Goal: Find specific page/section: Find specific page/section

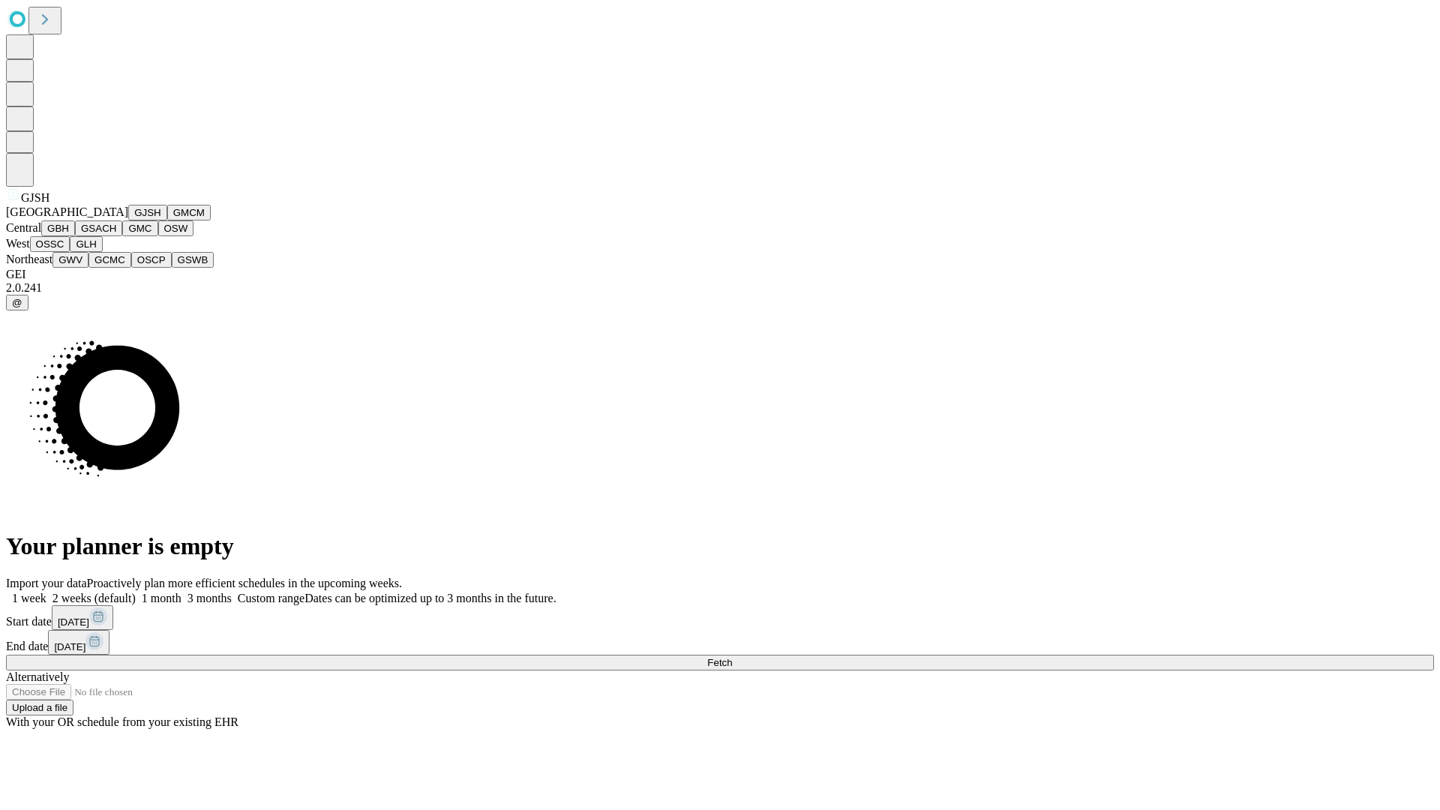
click at [128, 220] on button "GJSH" at bounding box center [147, 213] width 39 height 16
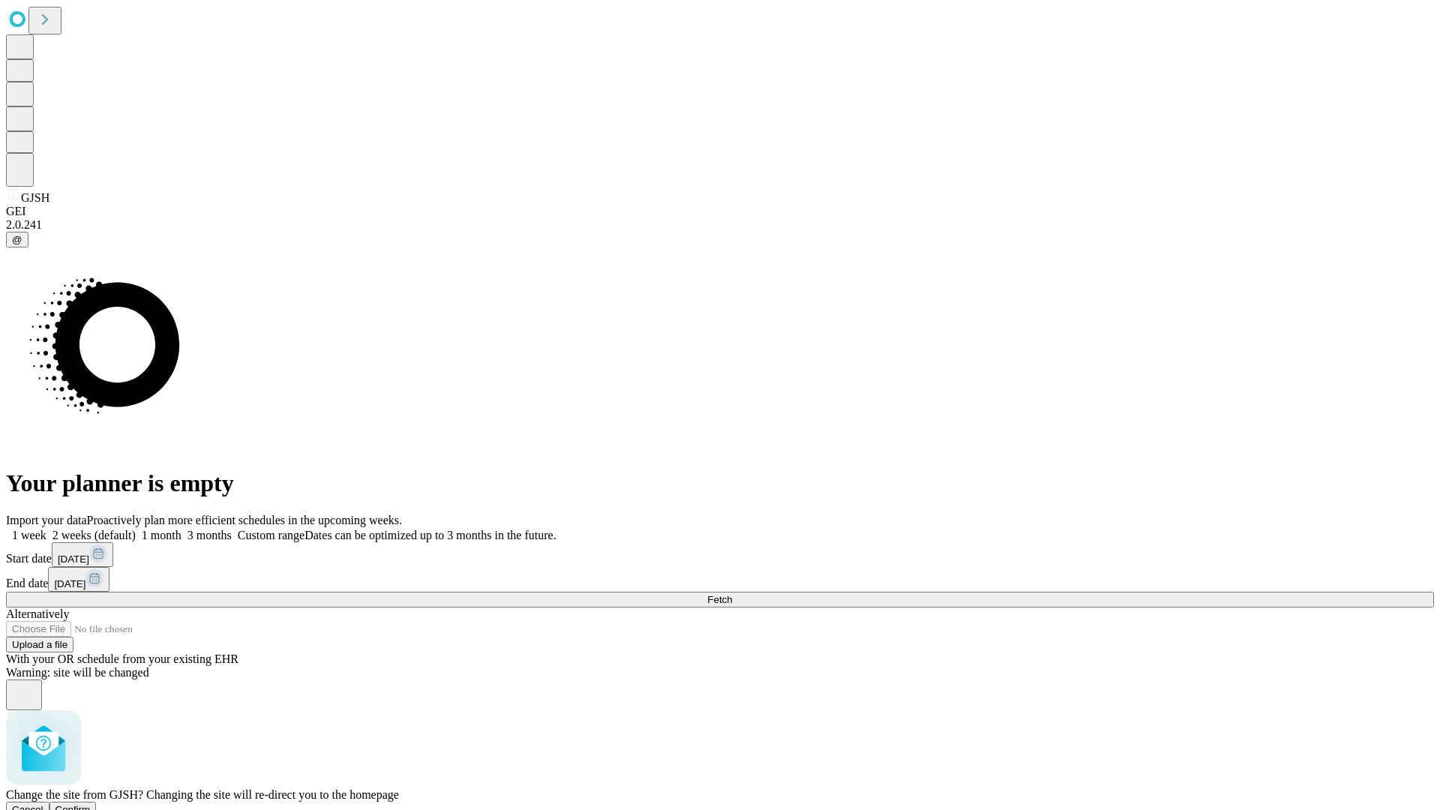
click at [91, 804] on span "Confirm" at bounding box center [72, 809] width 35 height 11
click at [46, 529] on label "1 week" at bounding box center [26, 535] width 40 height 13
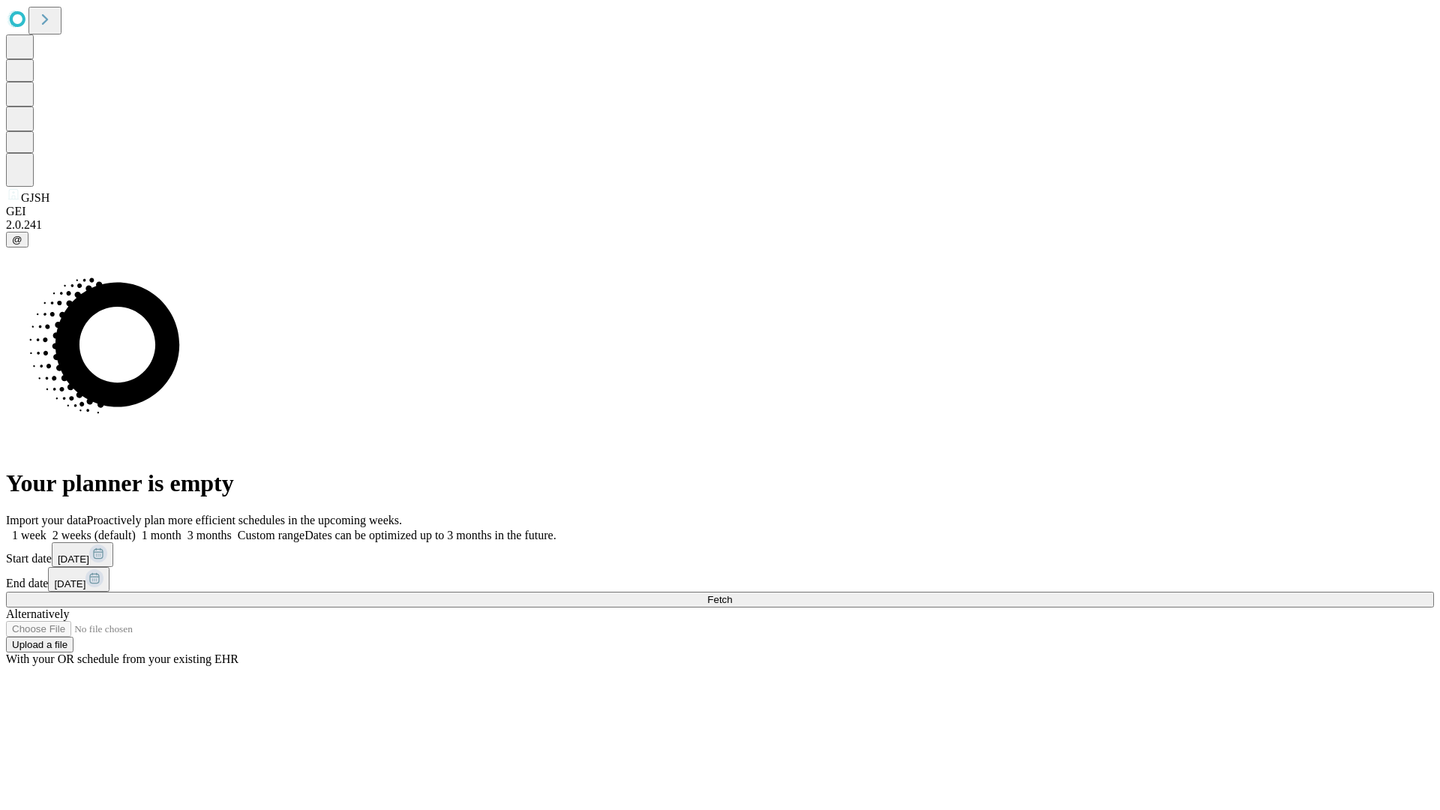
click at [732, 594] on span "Fetch" at bounding box center [719, 599] width 25 height 11
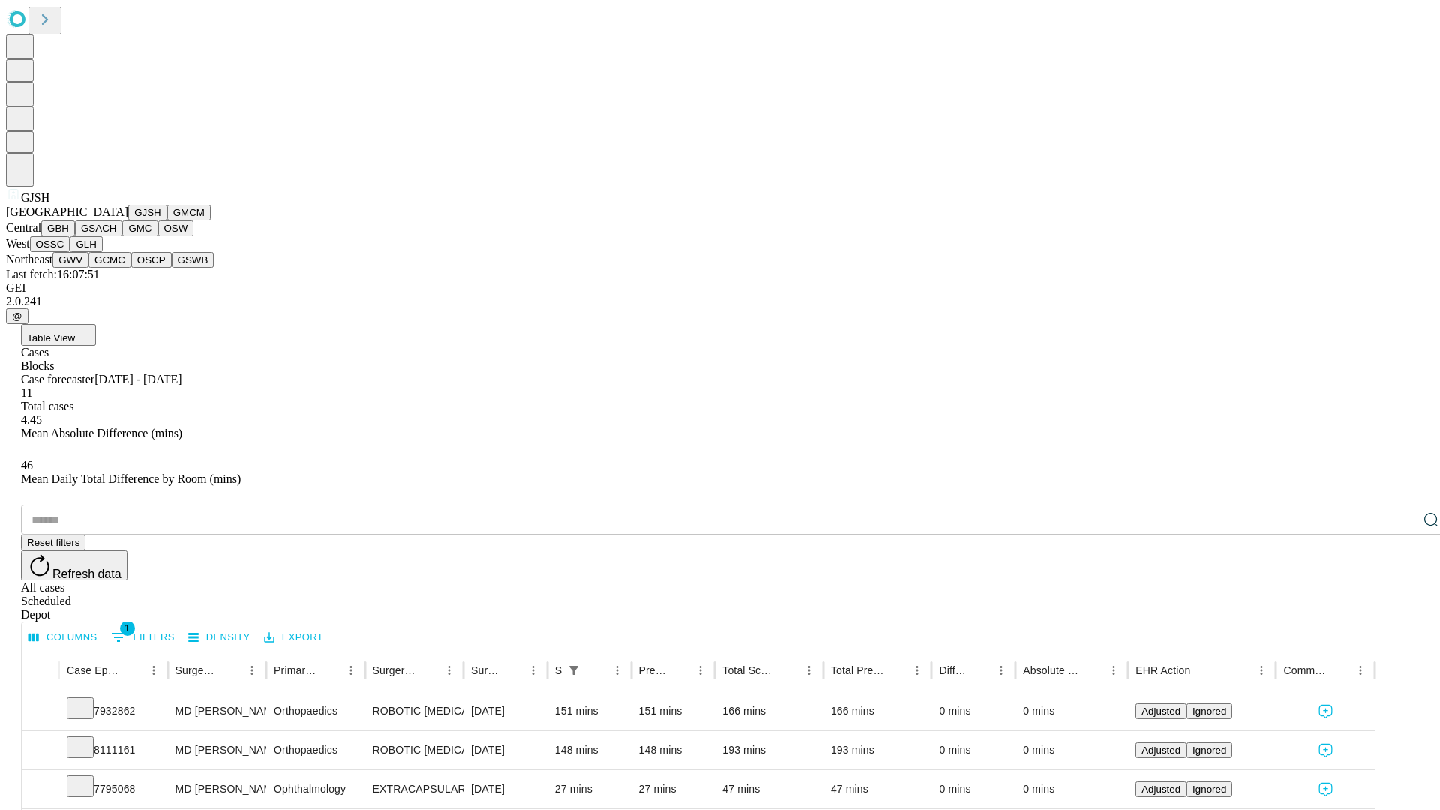
click at [167, 220] on button "GMCM" at bounding box center [188, 213] width 43 height 16
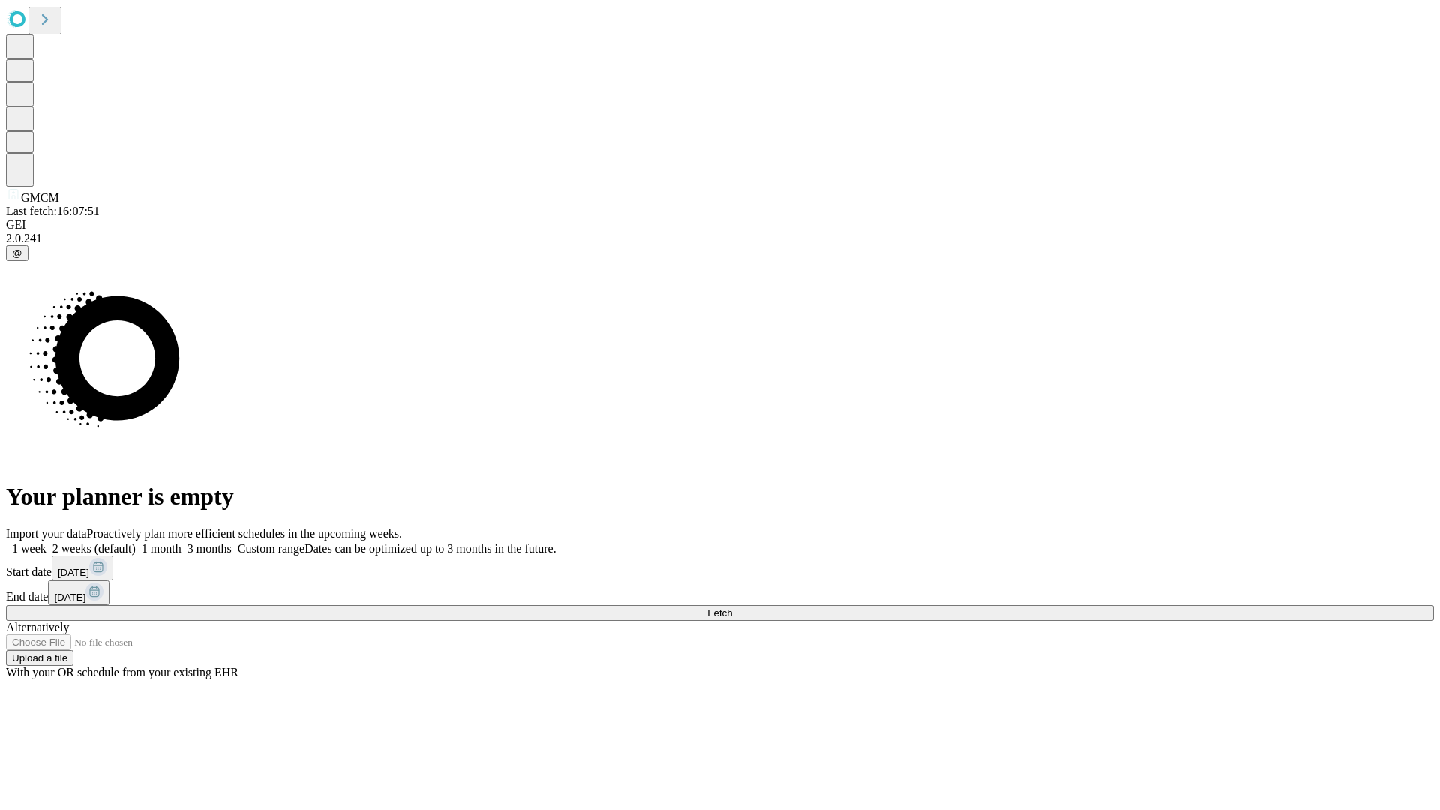
click at [46, 542] on label "1 week" at bounding box center [26, 548] width 40 height 13
click at [732, 607] on span "Fetch" at bounding box center [719, 612] width 25 height 11
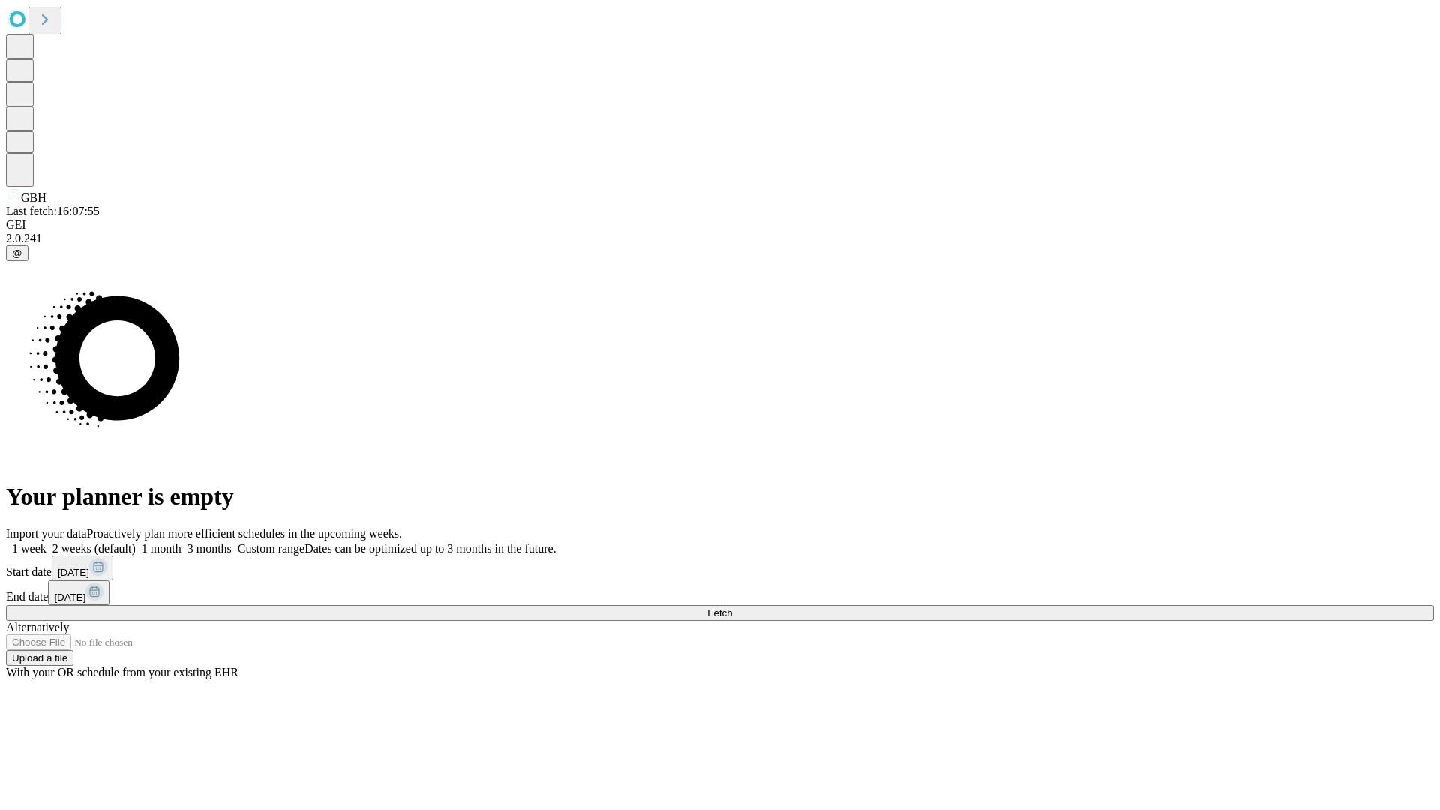
click at [46, 542] on label "1 week" at bounding box center [26, 548] width 40 height 13
click at [732, 607] on span "Fetch" at bounding box center [719, 612] width 25 height 11
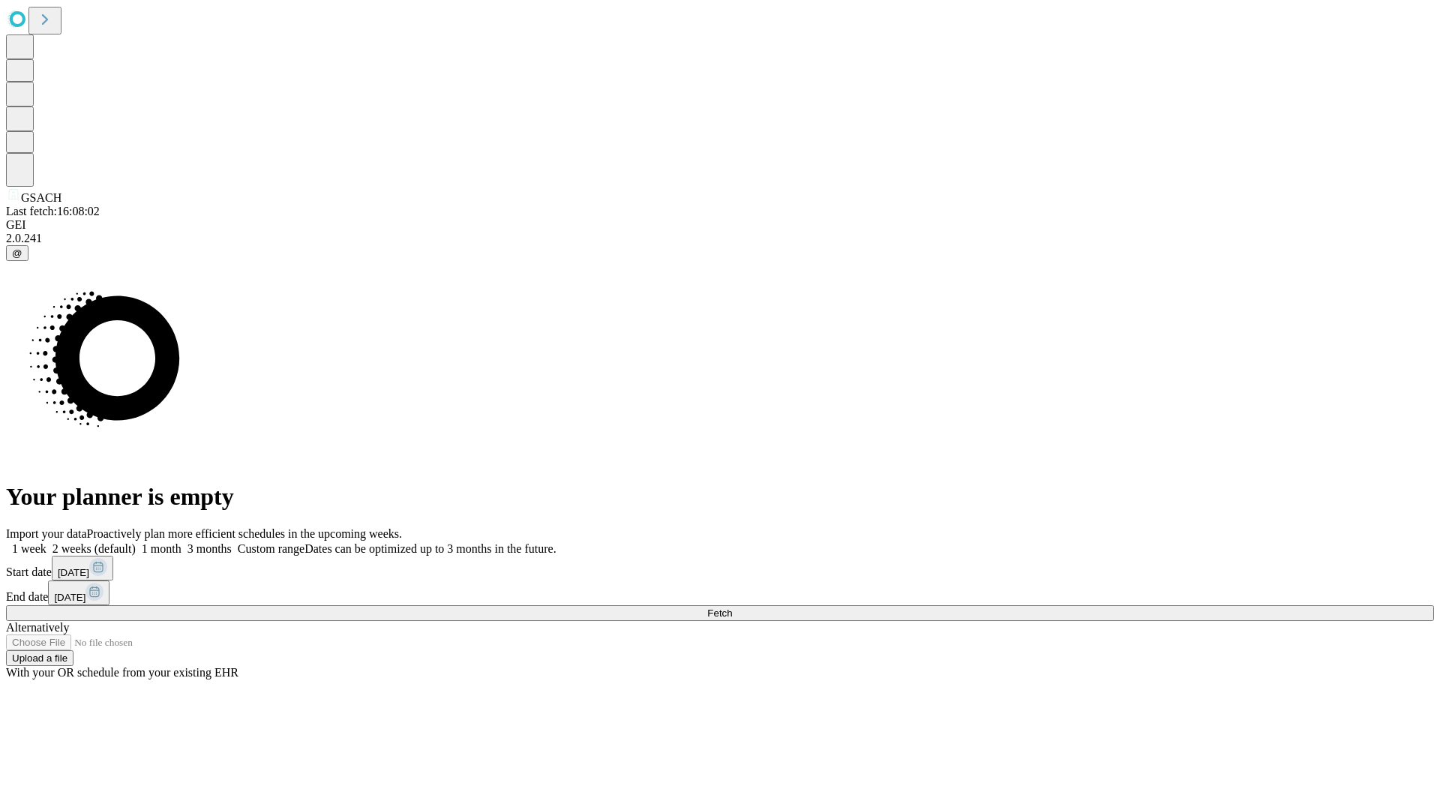
click at [46, 542] on label "1 week" at bounding box center [26, 548] width 40 height 13
click at [732, 607] on span "Fetch" at bounding box center [719, 612] width 25 height 11
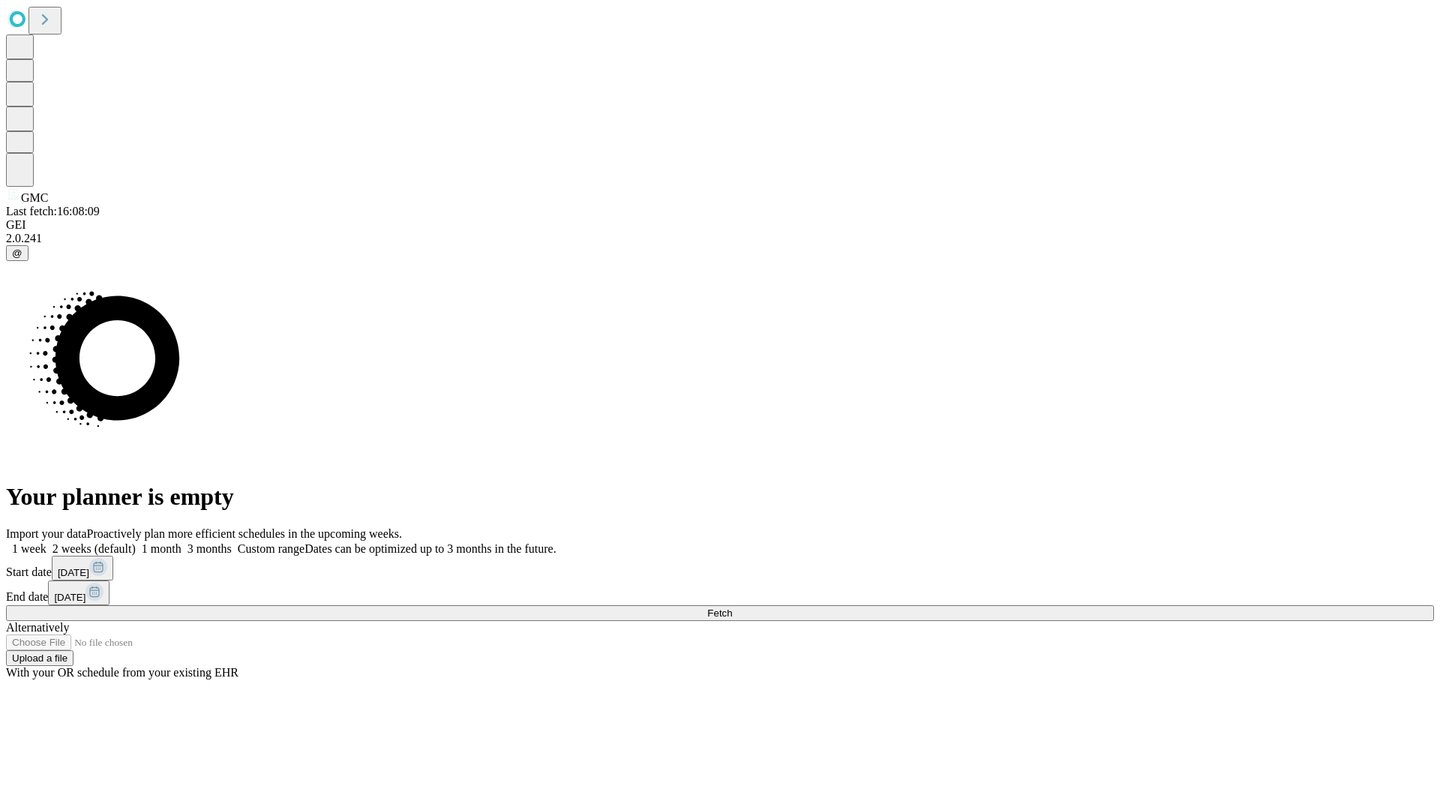
click at [46, 542] on label "1 week" at bounding box center [26, 548] width 40 height 13
click at [732, 607] on span "Fetch" at bounding box center [719, 612] width 25 height 11
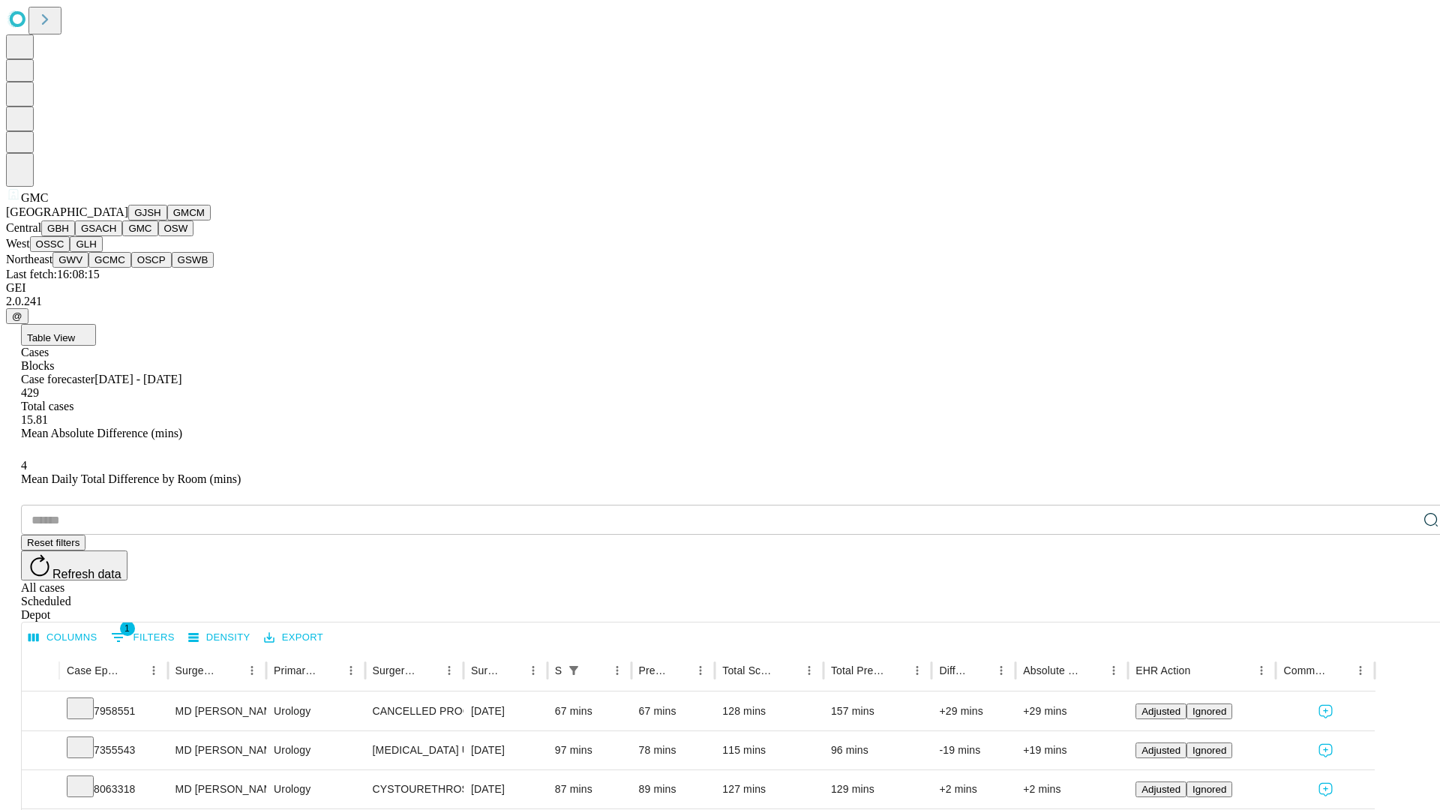
click at [158, 236] on button "OSW" at bounding box center [176, 228] width 36 height 16
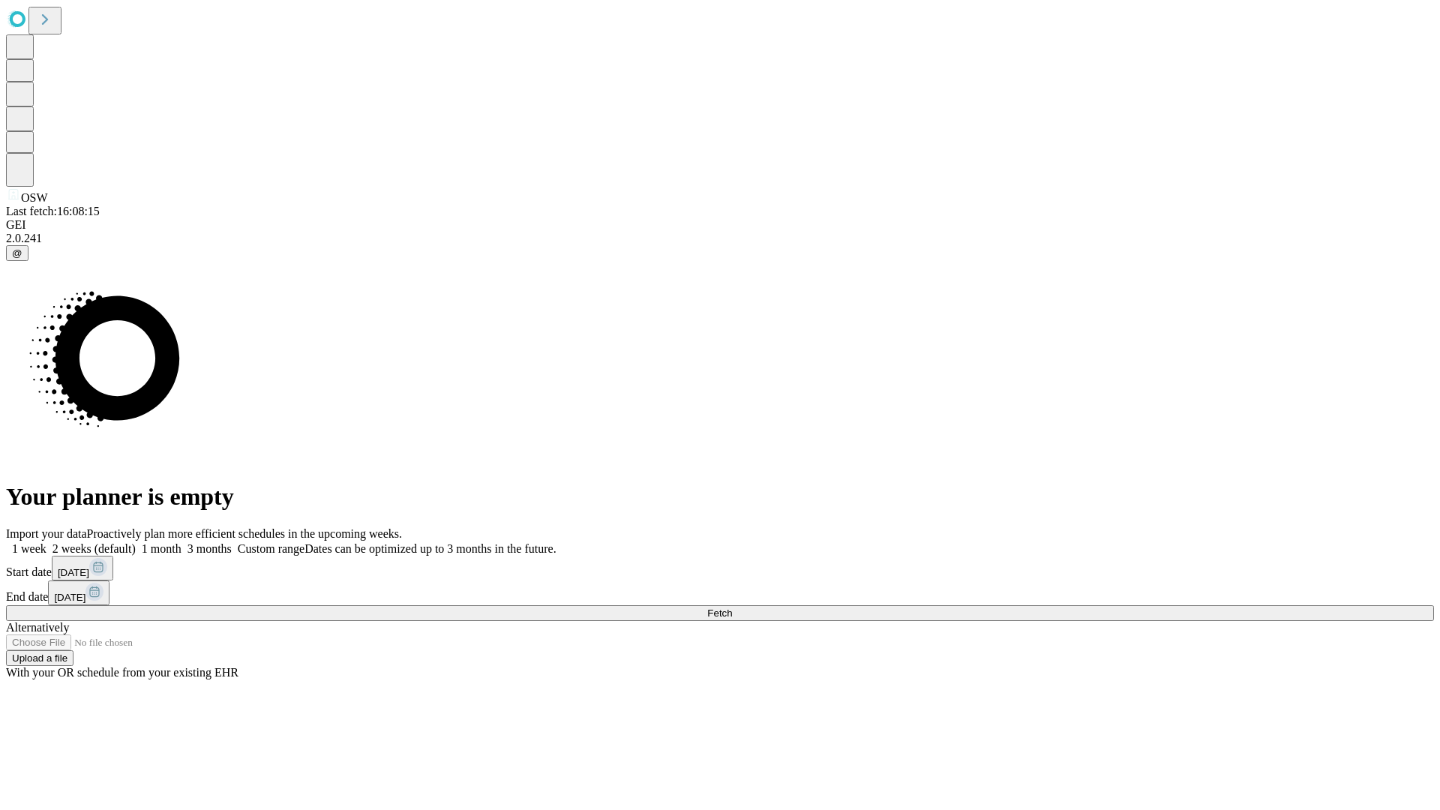
click at [46, 542] on label "1 week" at bounding box center [26, 548] width 40 height 13
click at [732, 607] on span "Fetch" at bounding box center [719, 612] width 25 height 11
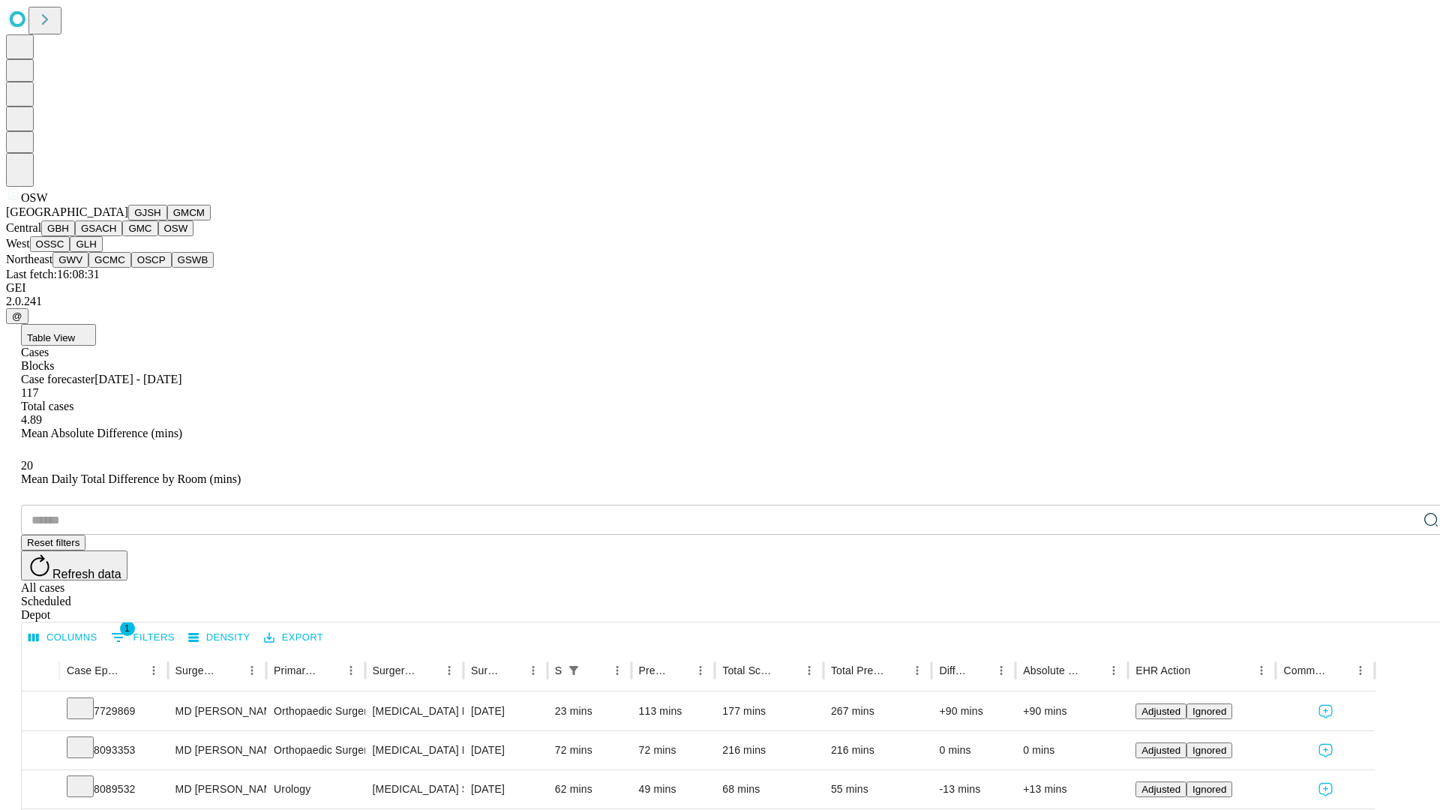
click at [70, 252] on button "OSSC" at bounding box center [50, 244] width 40 height 16
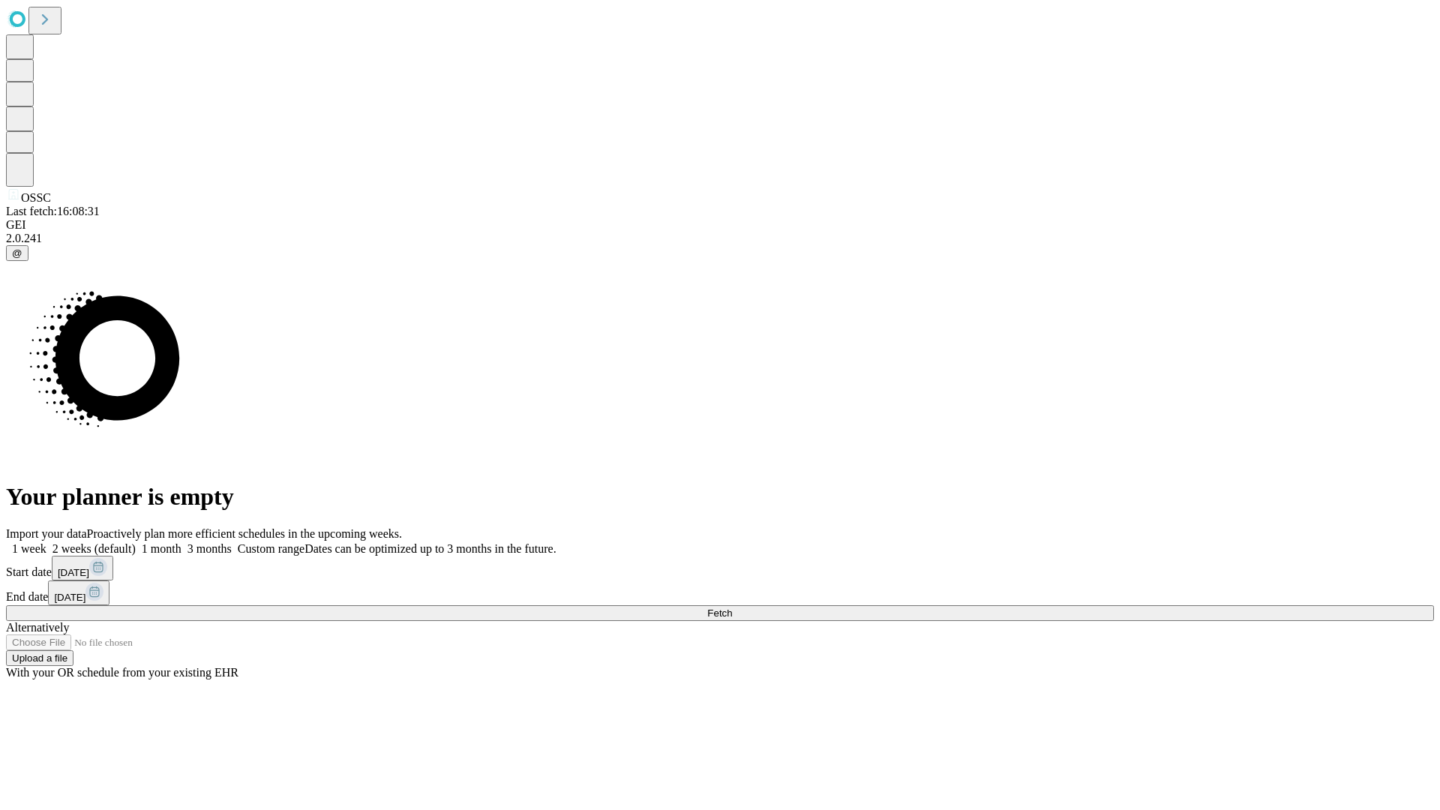
click at [46, 542] on label "1 week" at bounding box center [26, 548] width 40 height 13
click at [732, 607] on span "Fetch" at bounding box center [719, 612] width 25 height 11
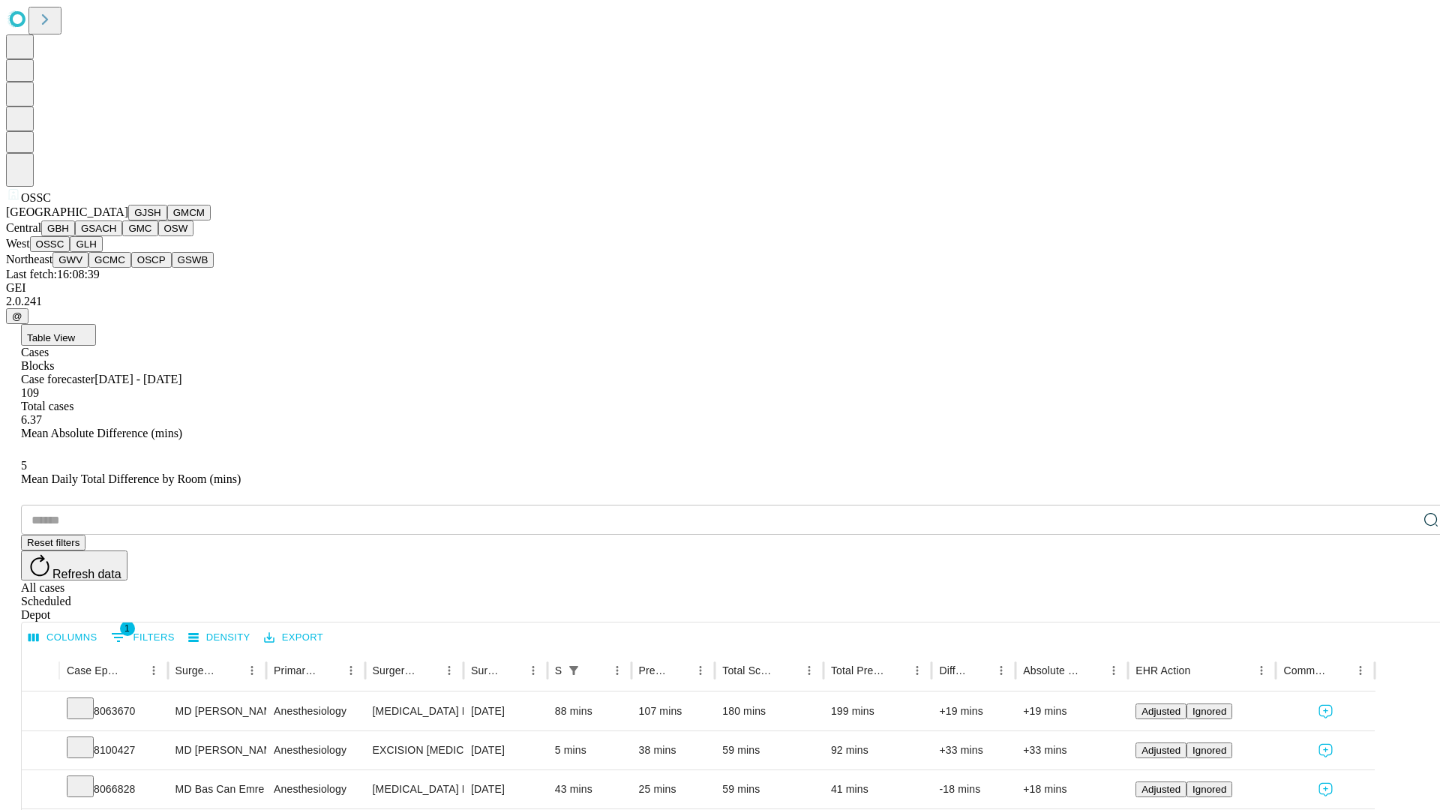
click at [102, 252] on button "GLH" at bounding box center [86, 244] width 32 height 16
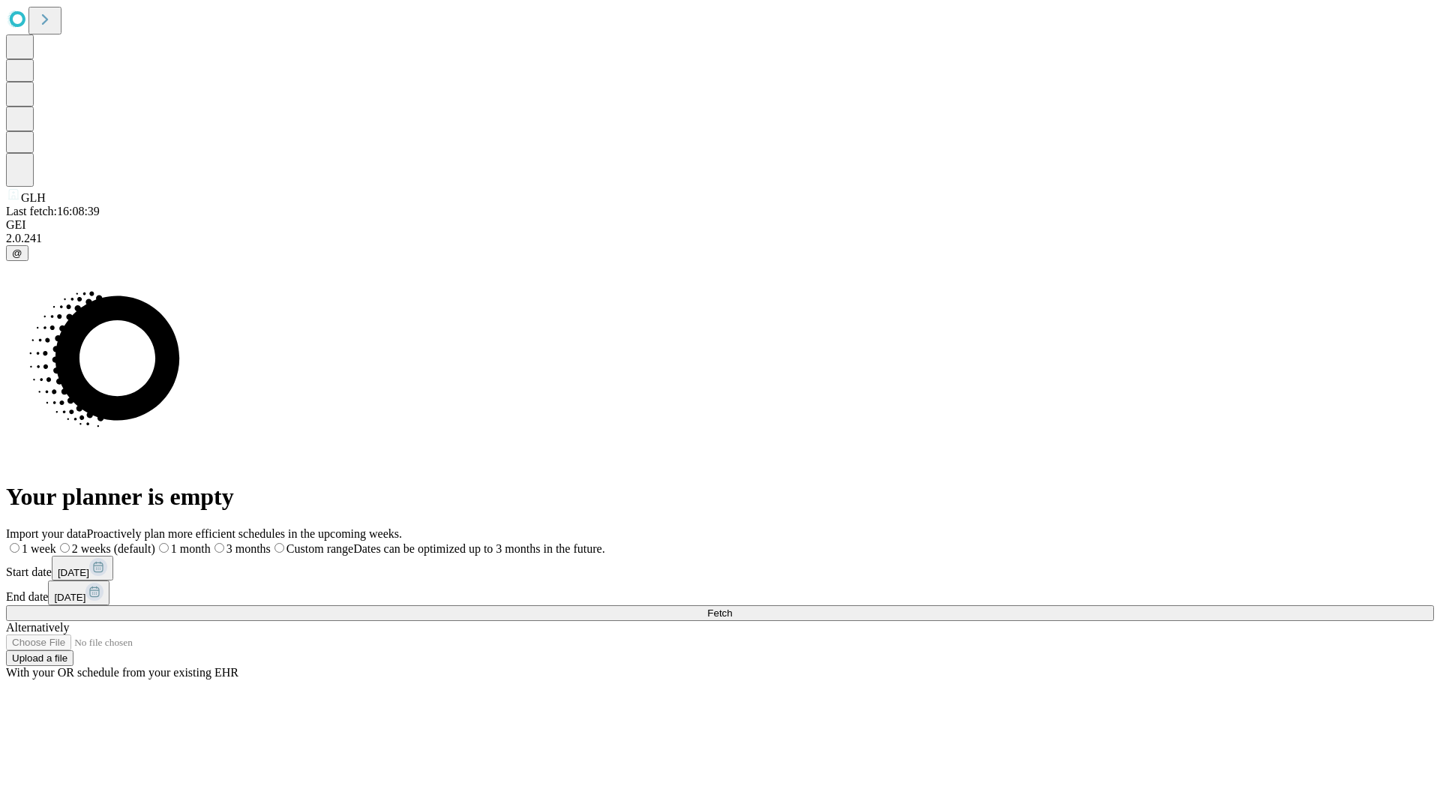
click at [56, 542] on label "1 week" at bounding box center [31, 548] width 50 height 13
click at [732, 607] on span "Fetch" at bounding box center [719, 612] width 25 height 11
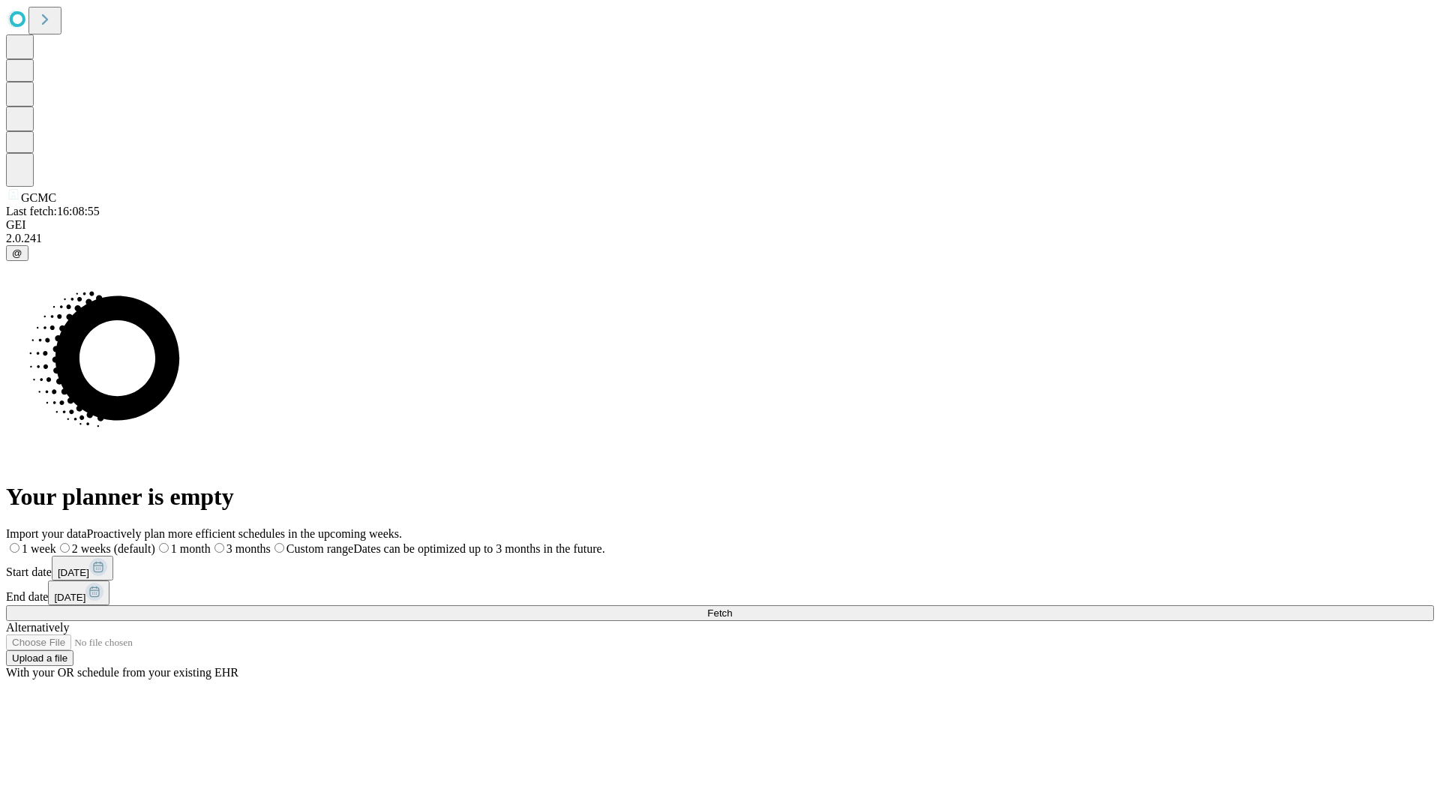
click at [732, 607] on span "Fetch" at bounding box center [719, 612] width 25 height 11
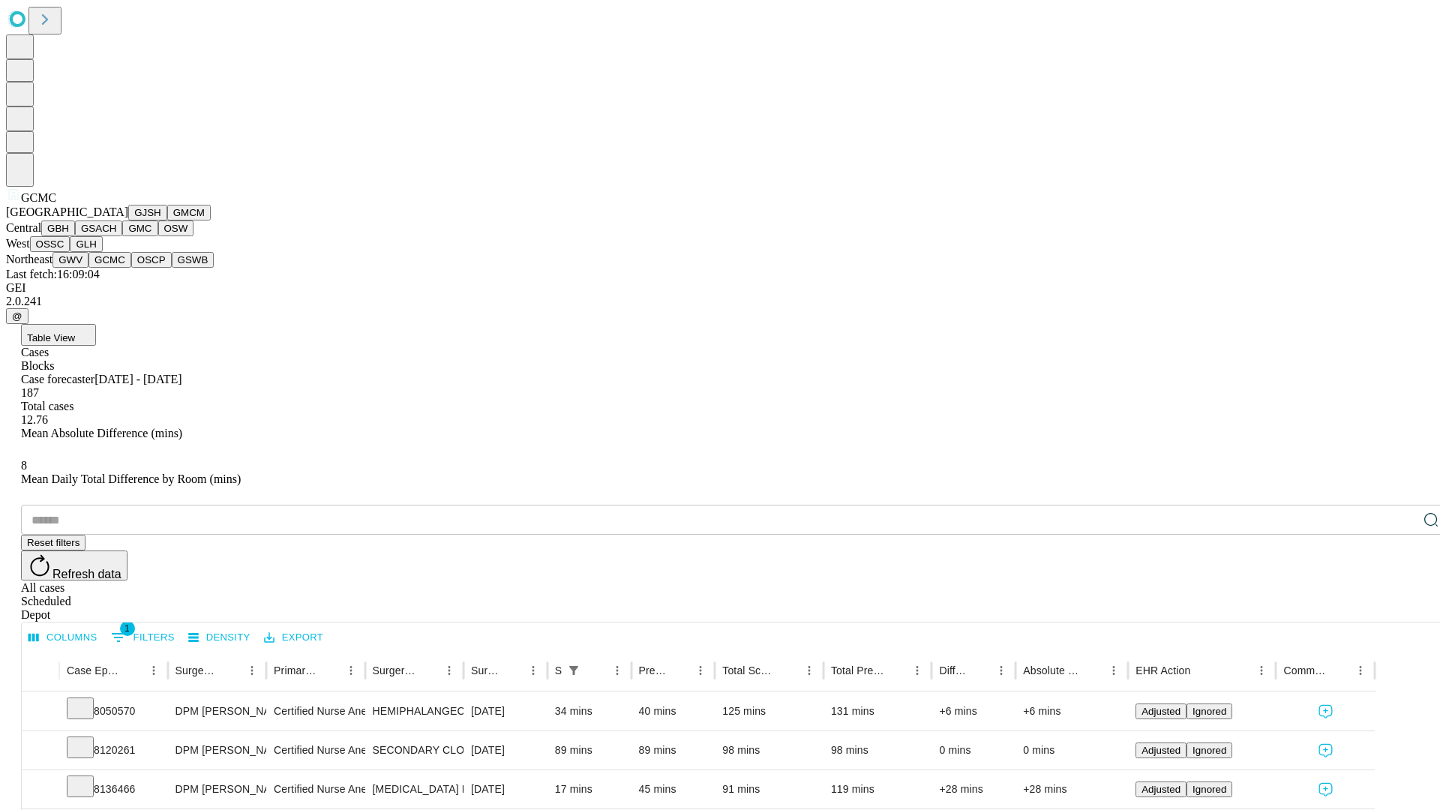
click at [131, 268] on button "OSCP" at bounding box center [151, 260] width 40 height 16
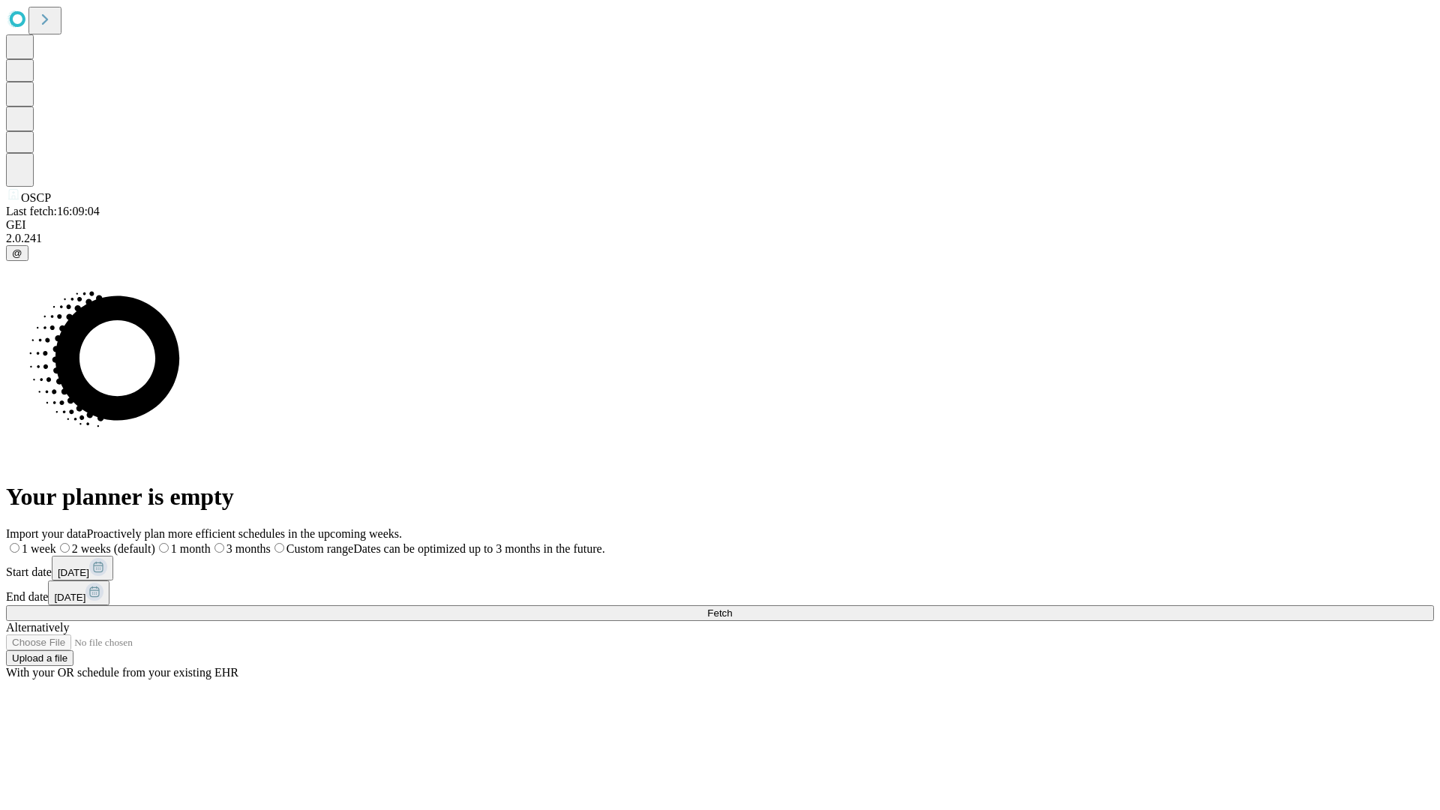
click at [56, 542] on label "1 week" at bounding box center [31, 548] width 50 height 13
click at [732, 607] on span "Fetch" at bounding box center [719, 612] width 25 height 11
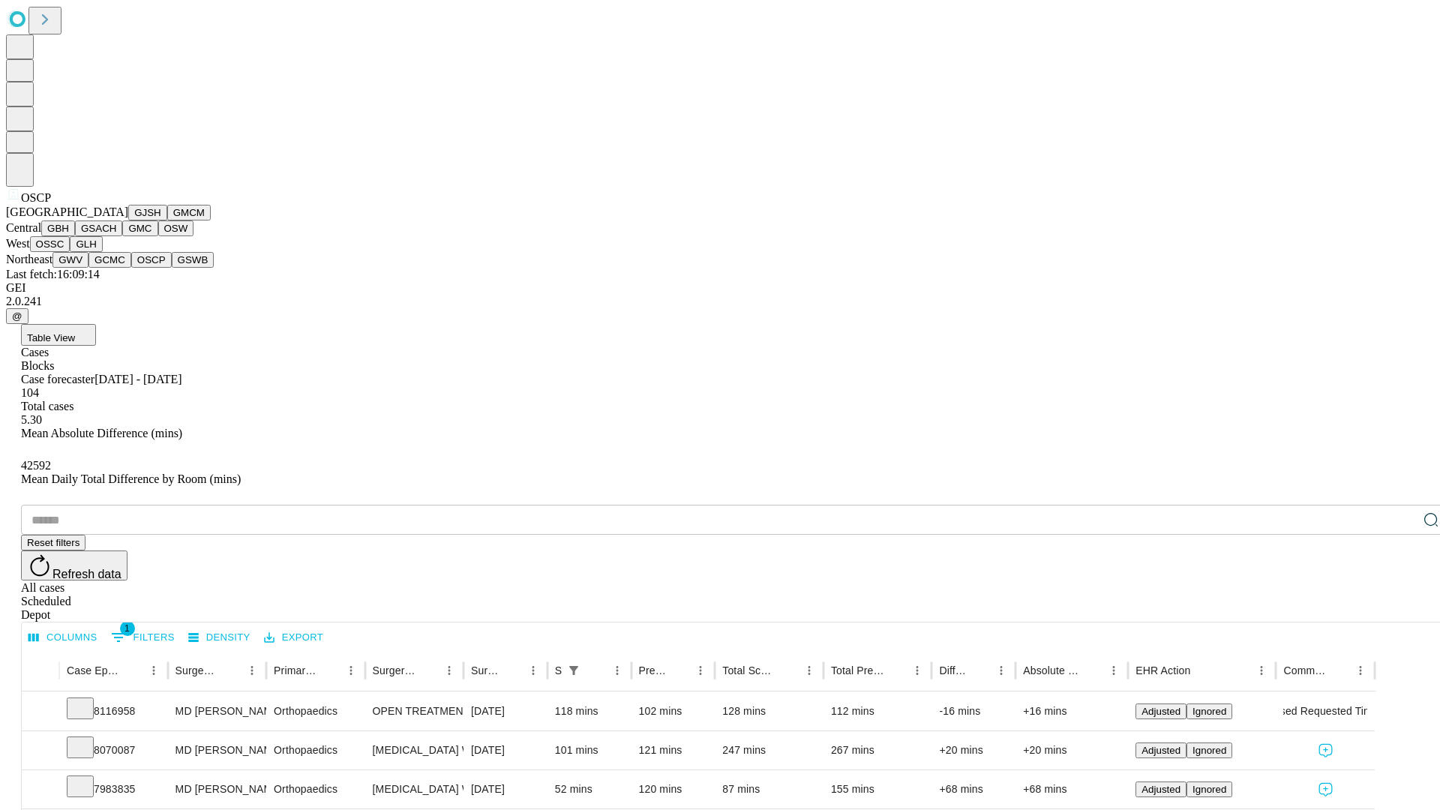
click at [172, 268] on button "GSWB" at bounding box center [193, 260] width 43 height 16
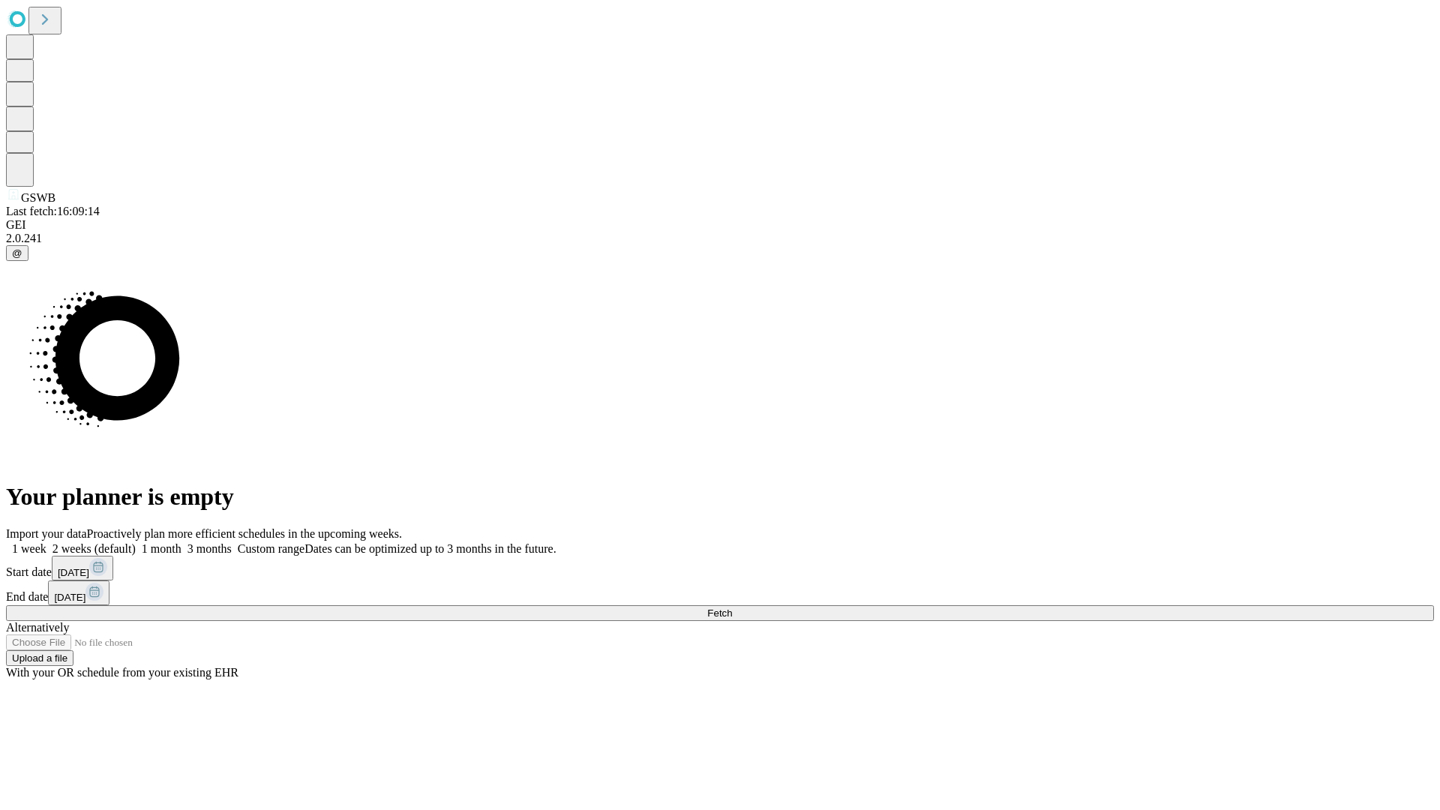
click at [46, 542] on label "1 week" at bounding box center [26, 548] width 40 height 13
click at [732, 607] on span "Fetch" at bounding box center [719, 612] width 25 height 11
